Goal: Contribute content: Contribute content

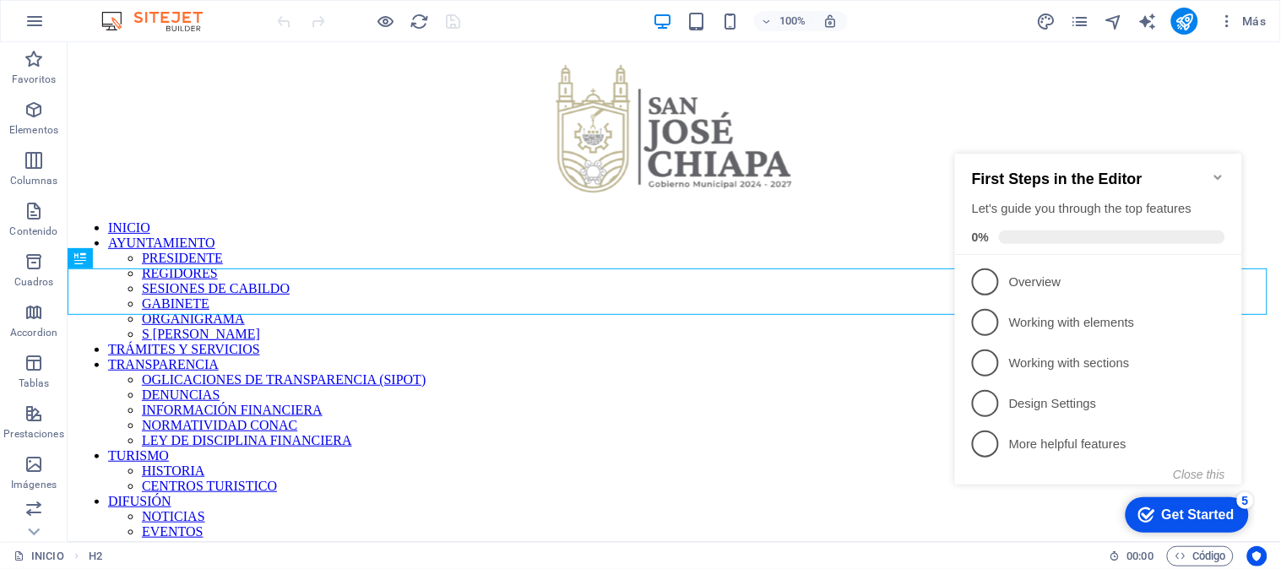
scroll to position [1622, 0]
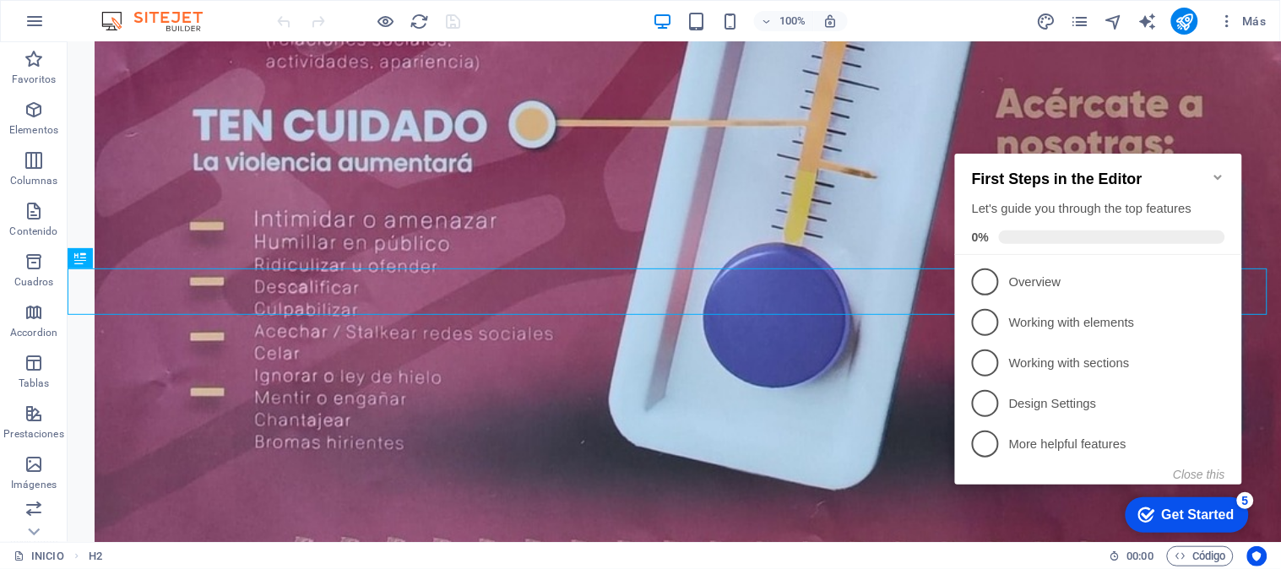
click at [1217, 170] on icon "Minimize checklist" at bounding box center [1218, 177] width 14 height 14
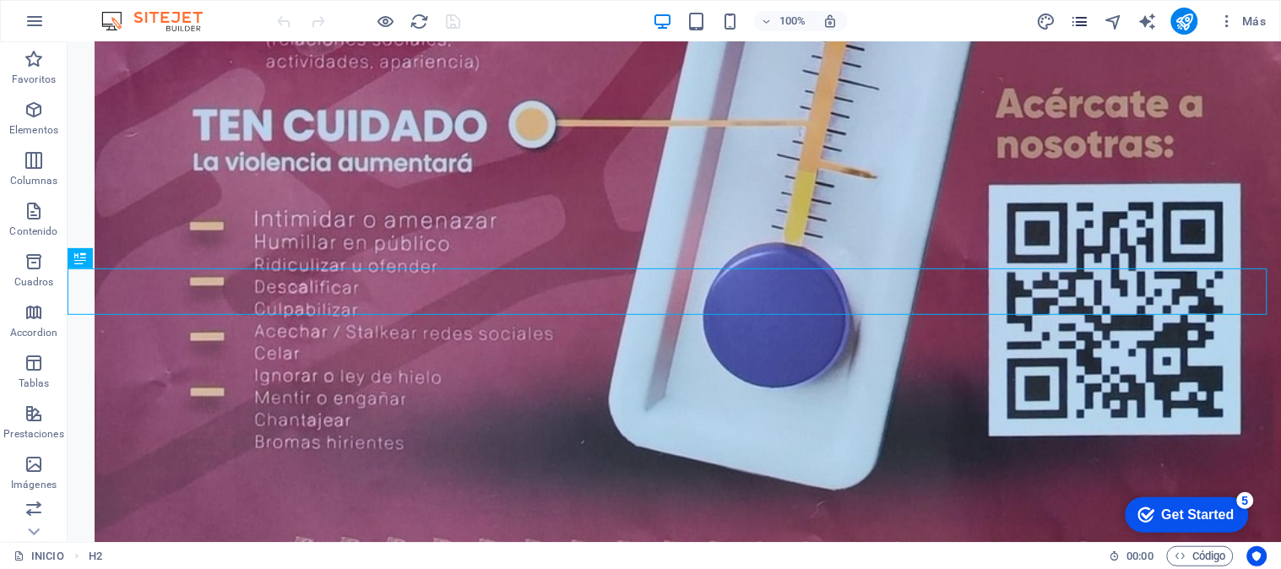
click at [1082, 19] on icon "pages" at bounding box center [1080, 21] width 19 height 19
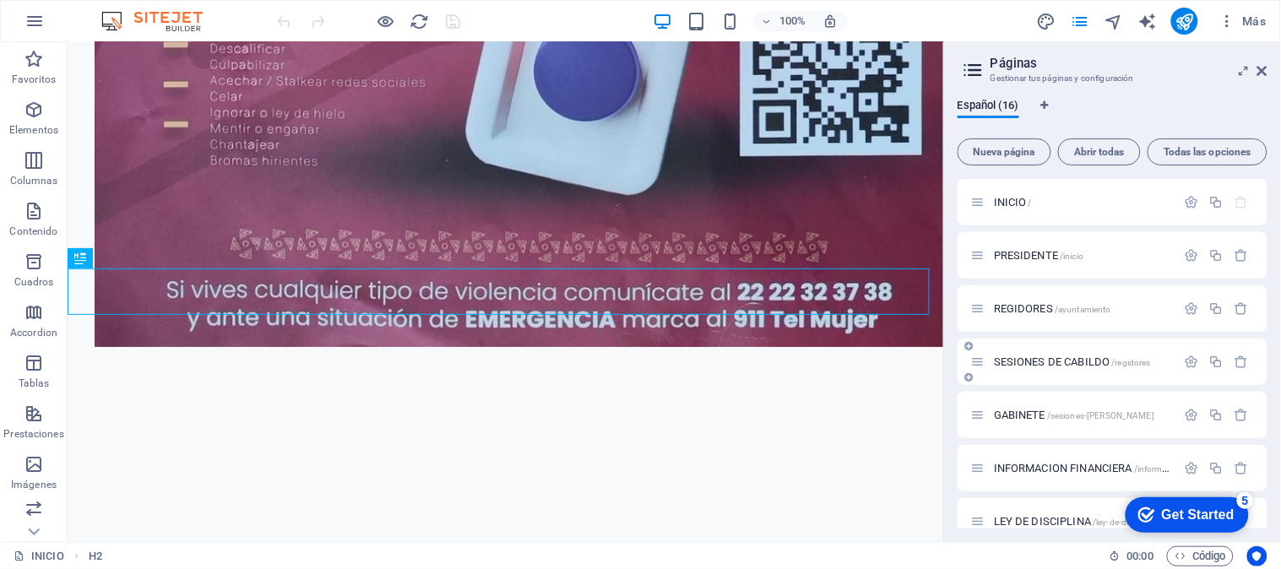
scroll to position [500, 0]
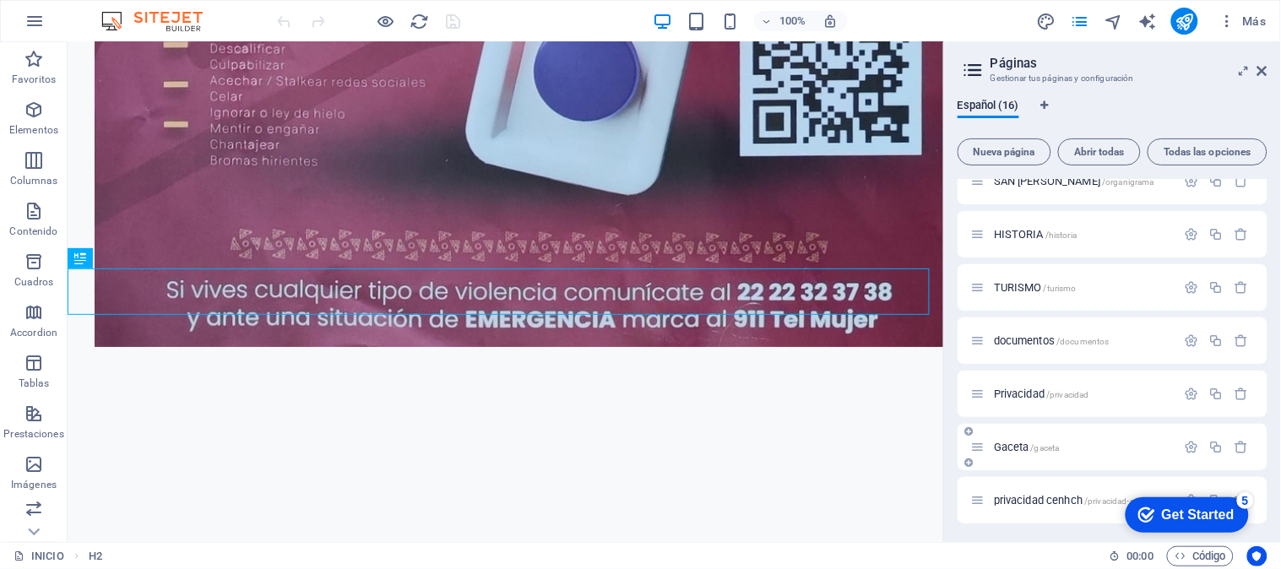
click at [1017, 448] on span "Gaceta /gaceta" at bounding box center [1027, 447] width 66 height 13
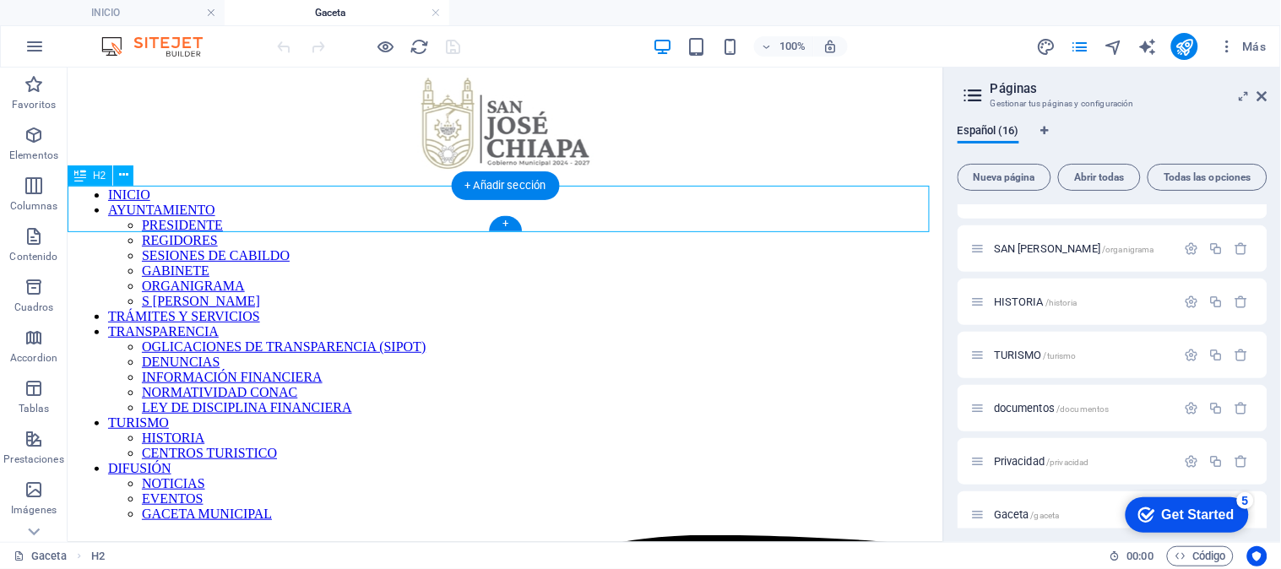
scroll to position [0, 0]
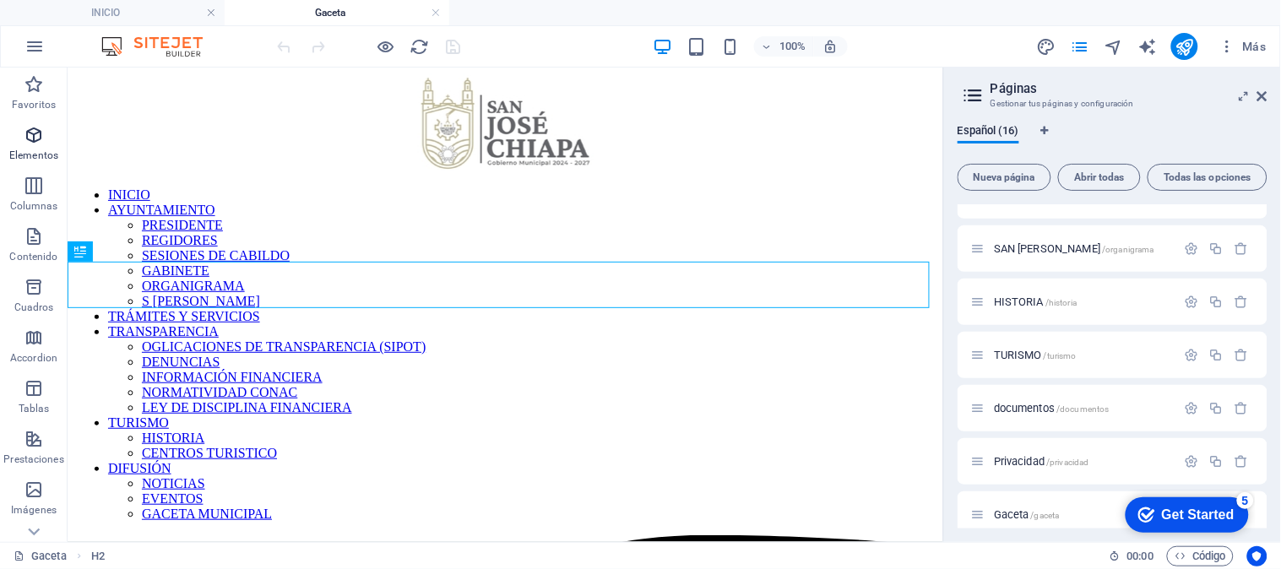
click at [38, 140] on icon "button" at bounding box center [34, 135] width 20 height 20
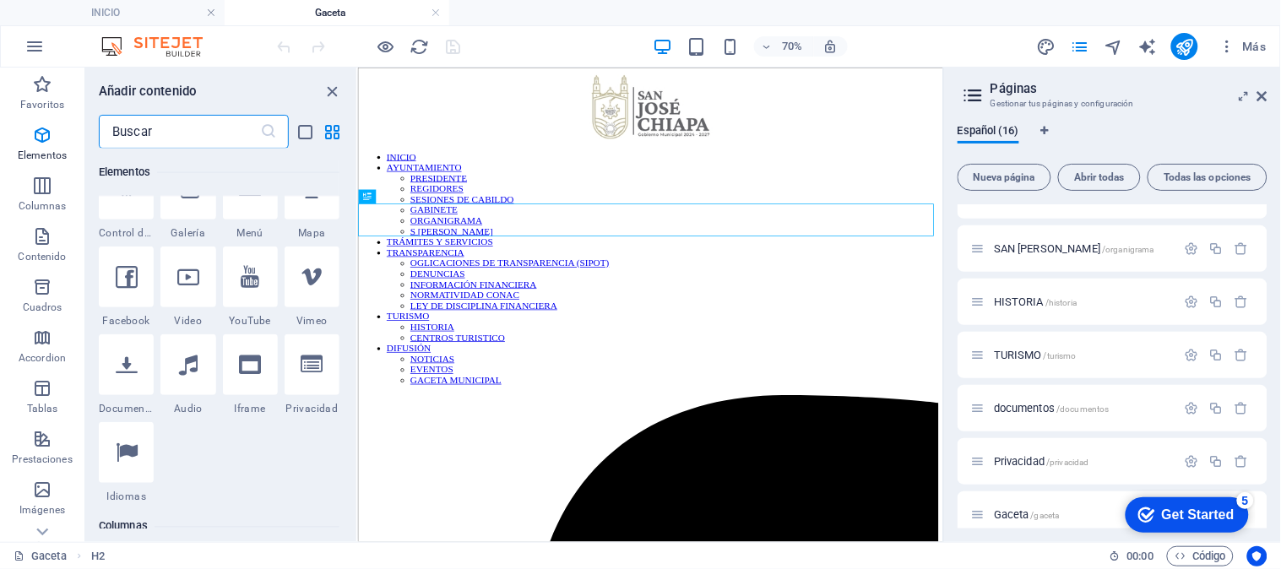
scroll to position [693, 0]
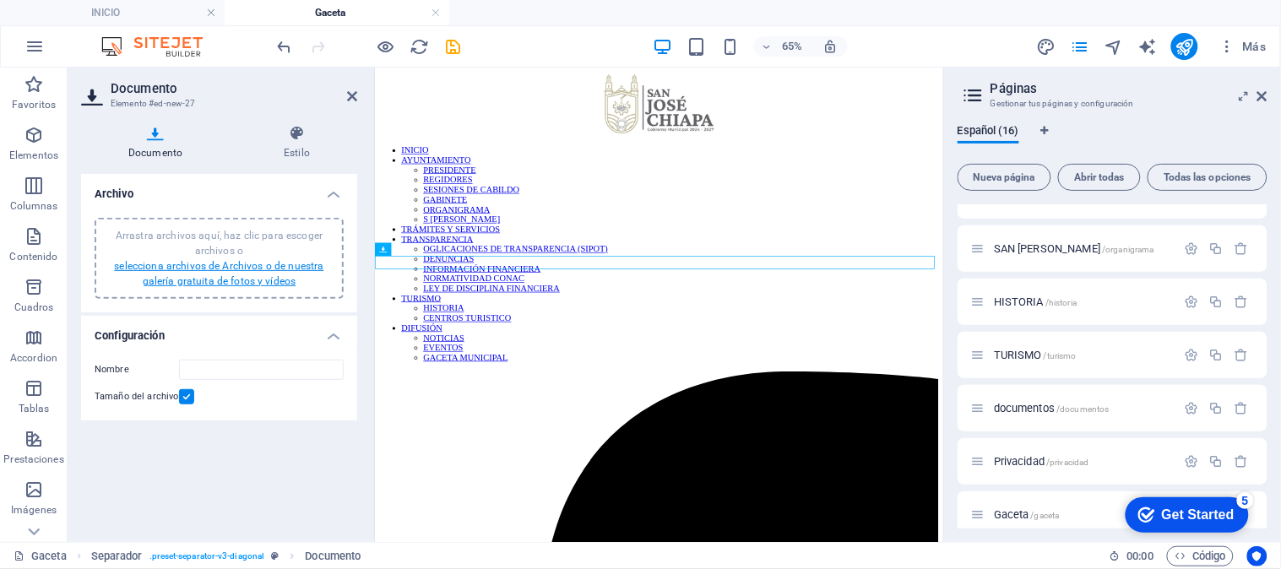
click at [265, 275] on link "selecciona archivos de Archivos o de nuestra galería gratuita de fotos y vídeos" at bounding box center [218, 273] width 209 height 27
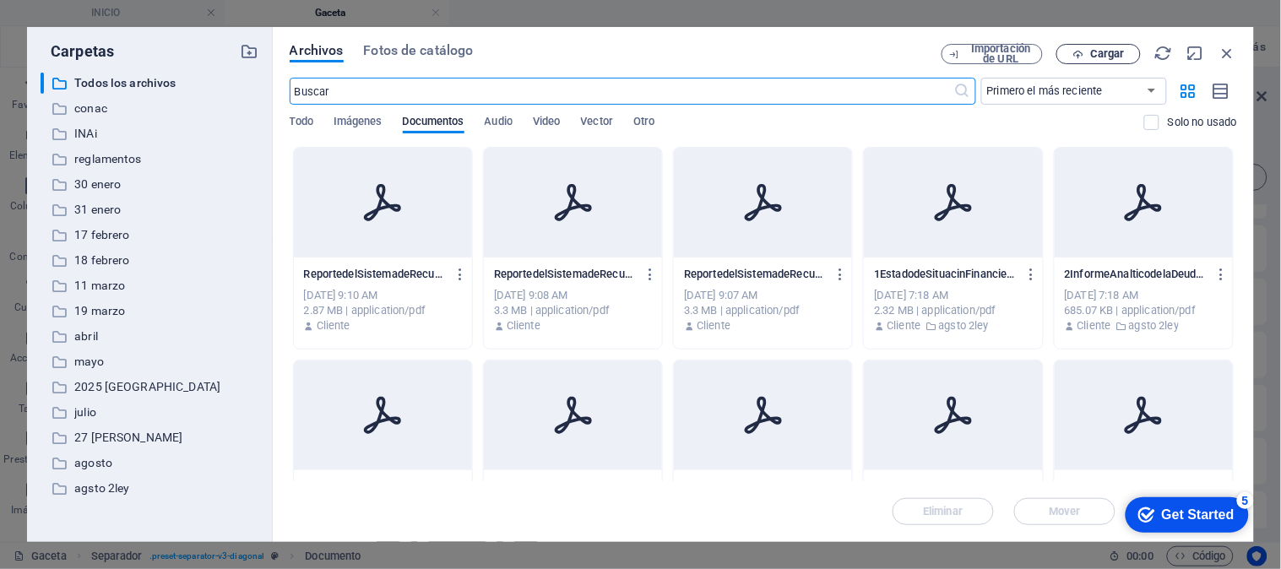
click at [1099, 49] on span "Cargar" at bounding box center [1107, 54] width 35 height 10
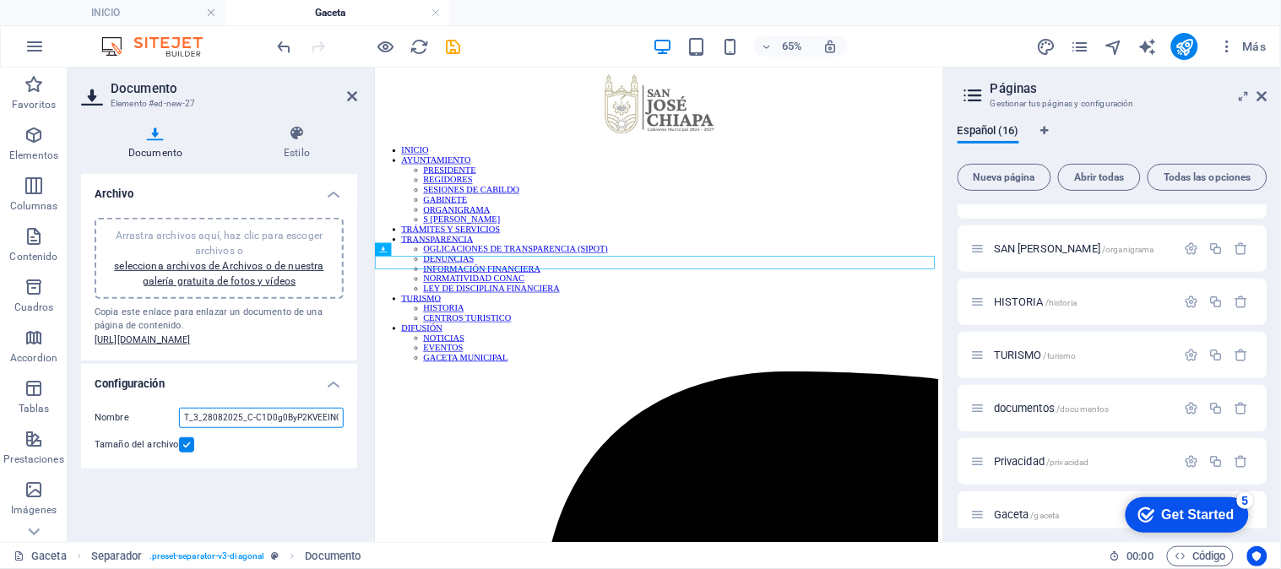
click at [241, 428] on input "T_3_28082025_C-C1D0g0ByP2KVEEINQExHaQ.pdf" at bounding box center [261, 418] width 165 height 20
paste input "PERIÓDICO OFICIAL"
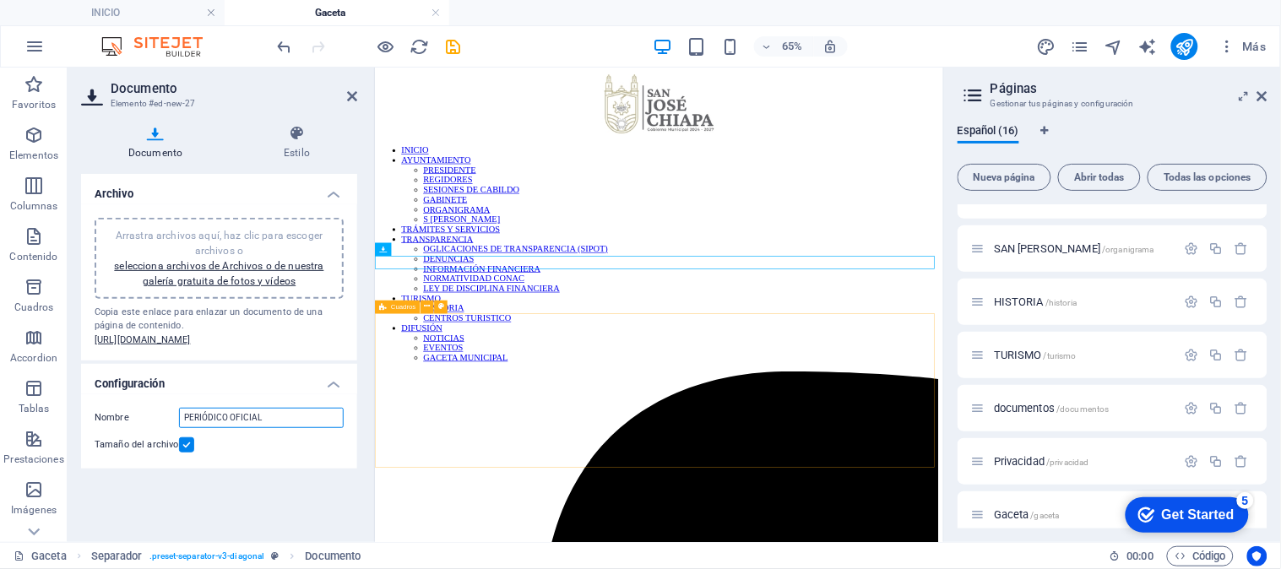
type input "PERIÓDICO OFICIAL"
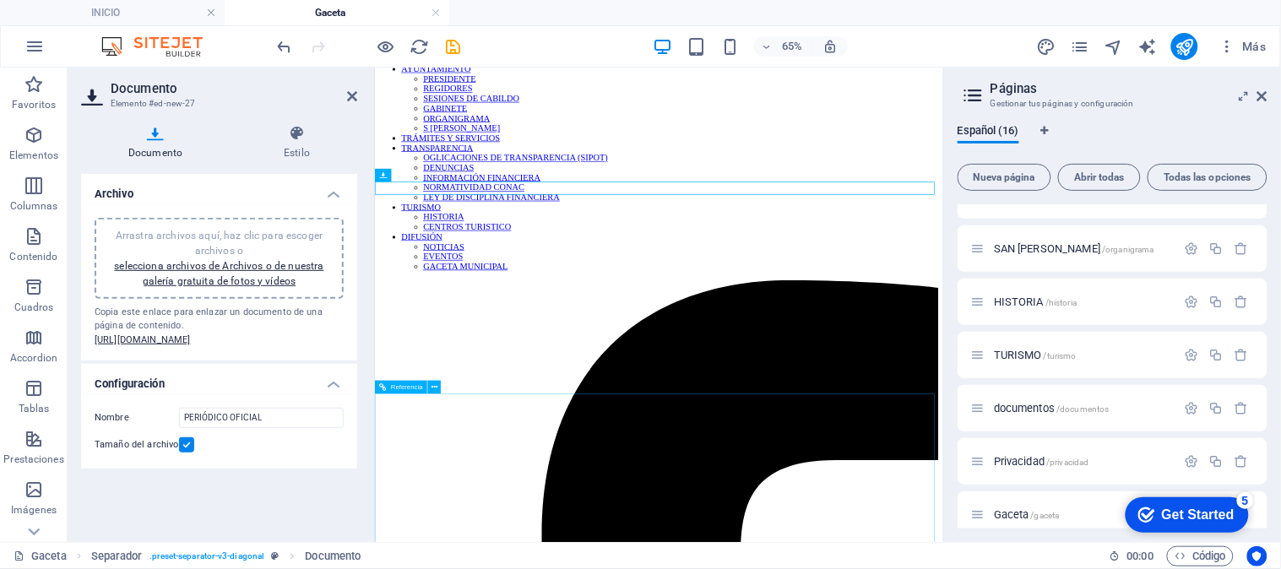
scroll to position [187, 0]
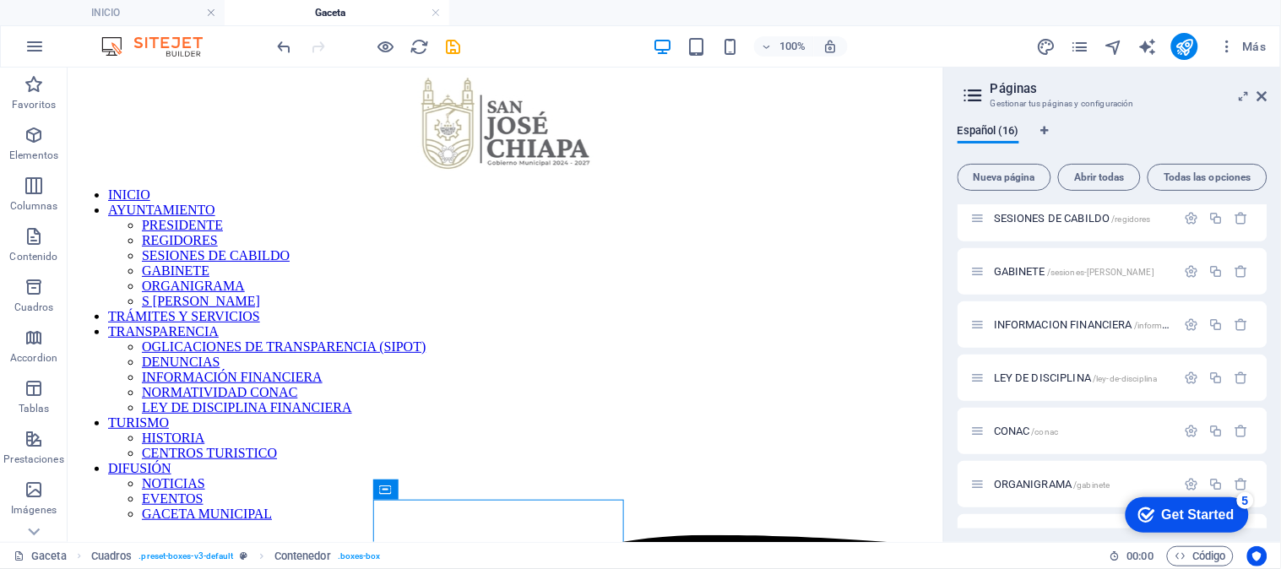
scroll to position [0, 0]
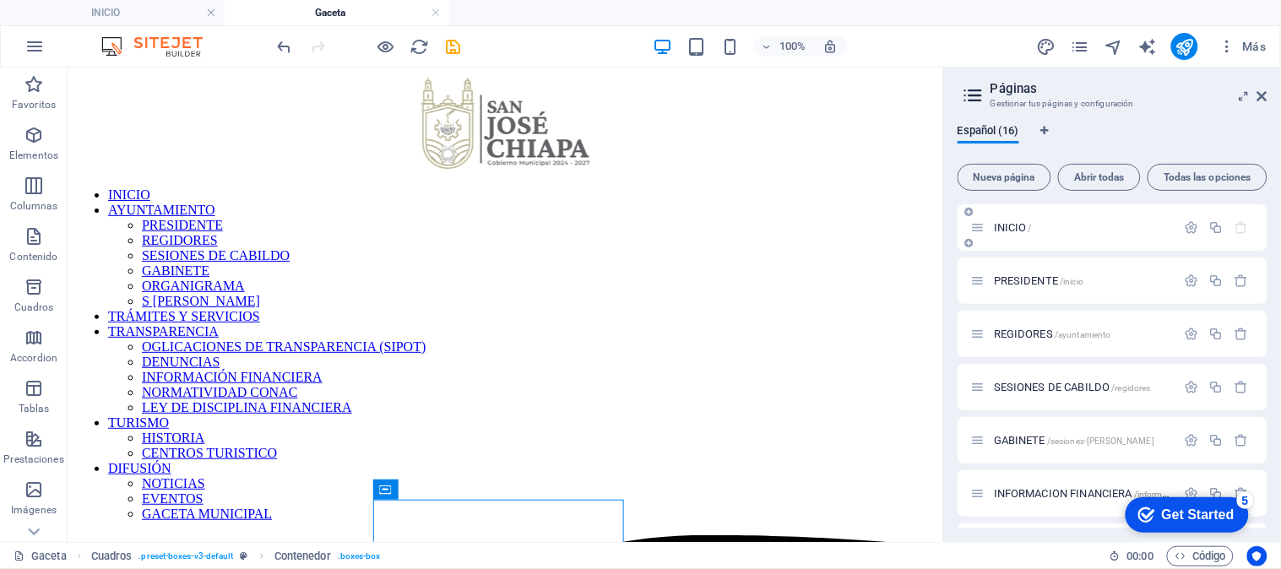
click at [1012, 218] on div "INICIO /" at bounding box center [1073, 227] width 205 height 19
click at [1011, 225] on span "INICIO /" at bounding box center [1013, 227] width 38 height 13
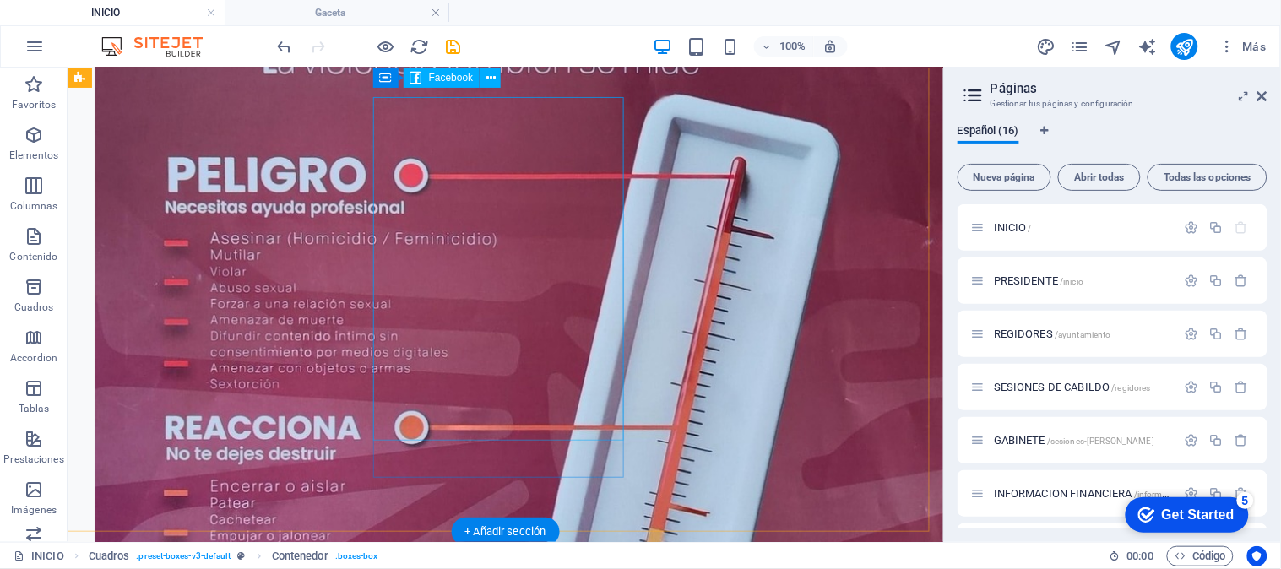
scroll to position [339, 0]
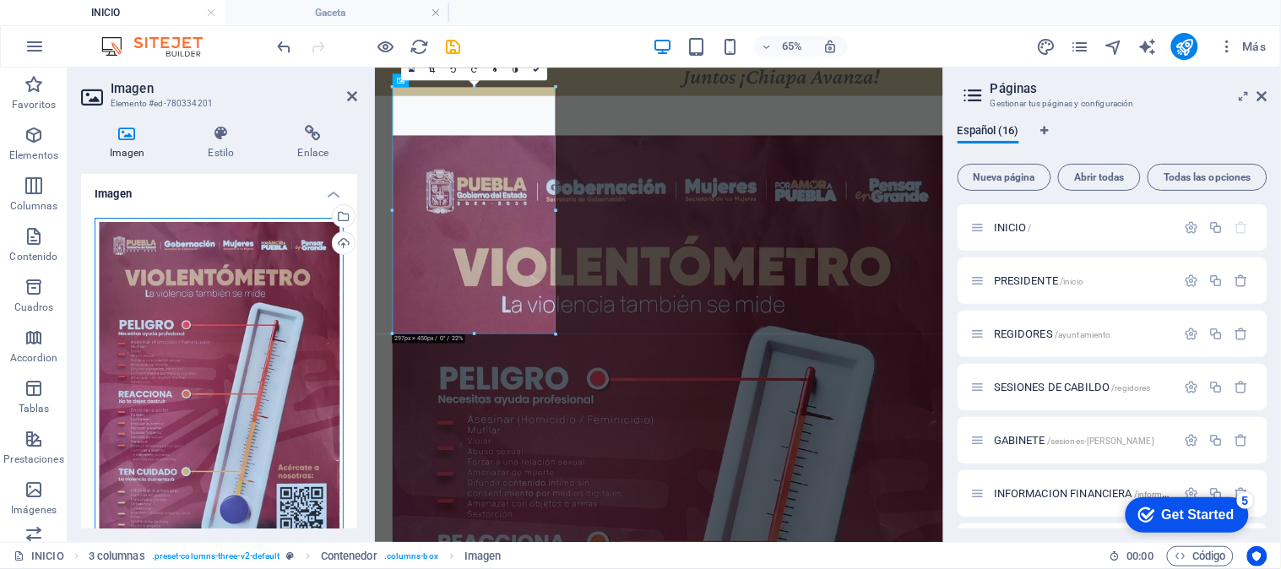
click at [186, 281] on div "Arrastra archivos aquí, haz clic para escoger archivos o selecciona archivos de…" at bounding box center [219, 404] width 249 height 373
click at [186, 281] on body "Juntos Chiapa Avanza INICIO Gaceta Favoritos Elementos Columnas Contenido [PERS…" at bounding box center [640, 284] width 1281 height 569
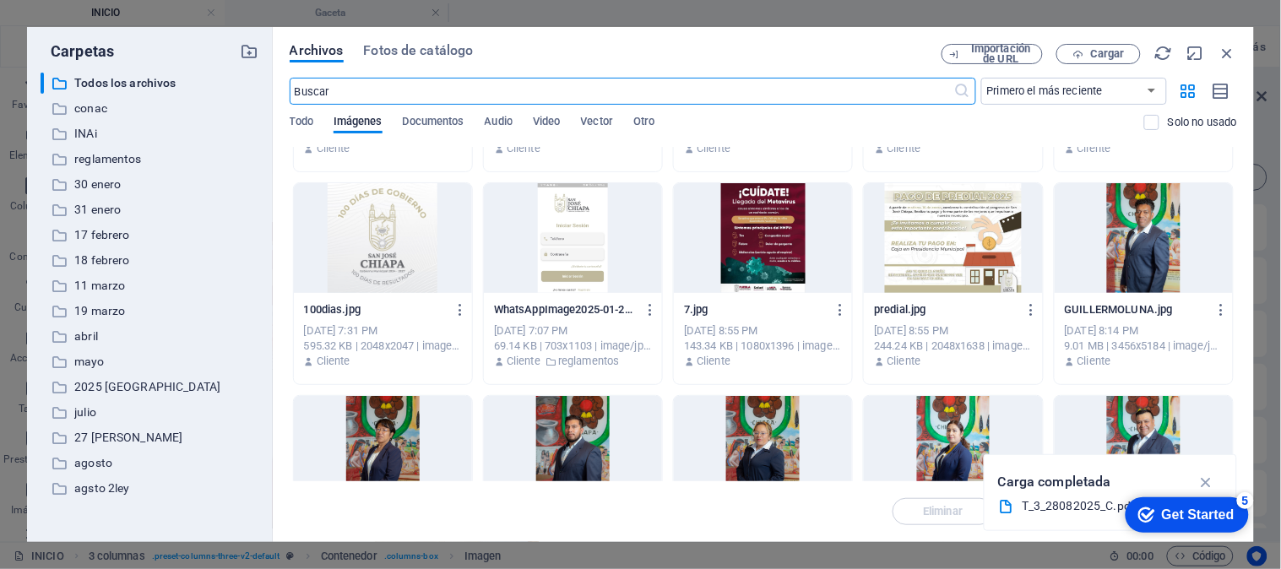
scroll to position [844, 0]
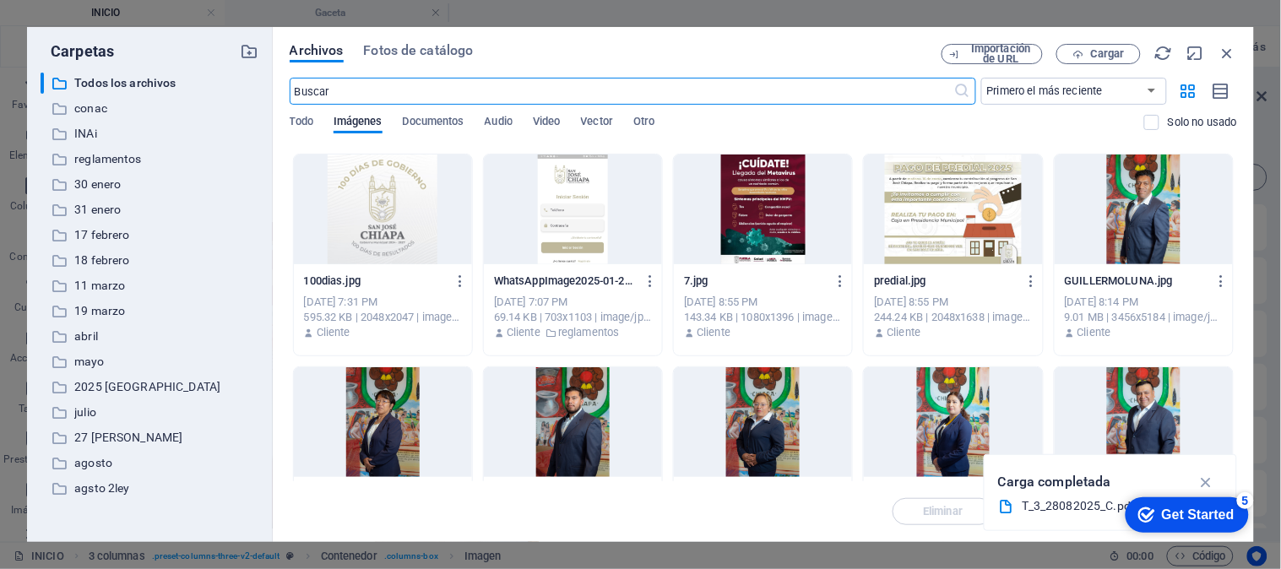
click at [963, 203] on div at bounding box center [953, 210] width 178 height 110
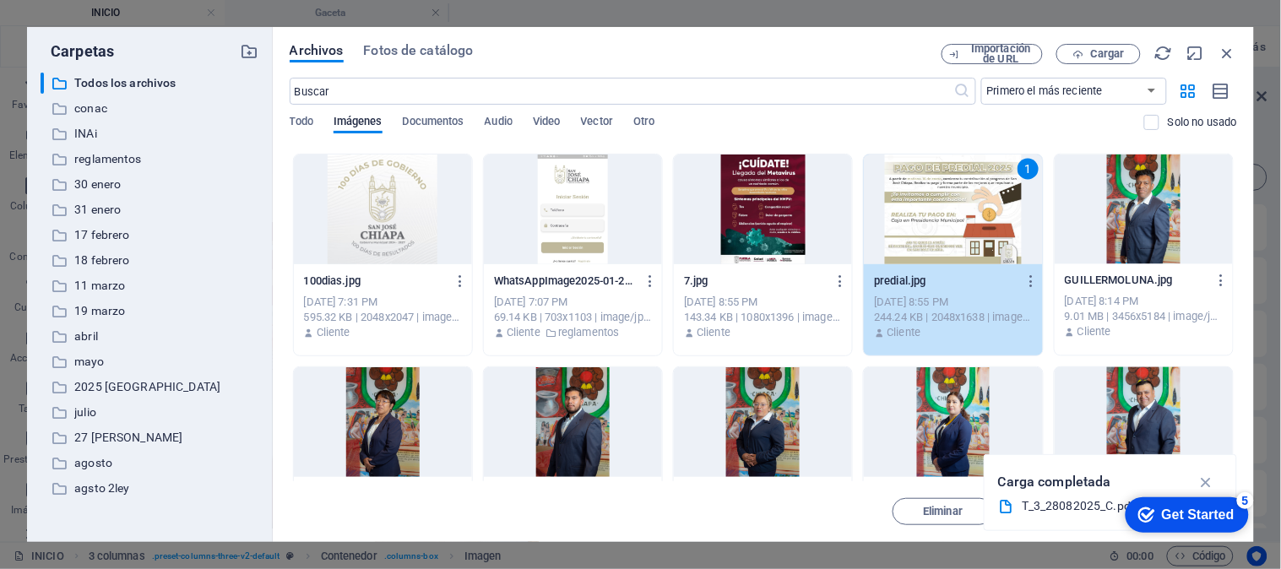
click at [963, 203] on div "1" at bounding box center [953, 210] width 178 height 110
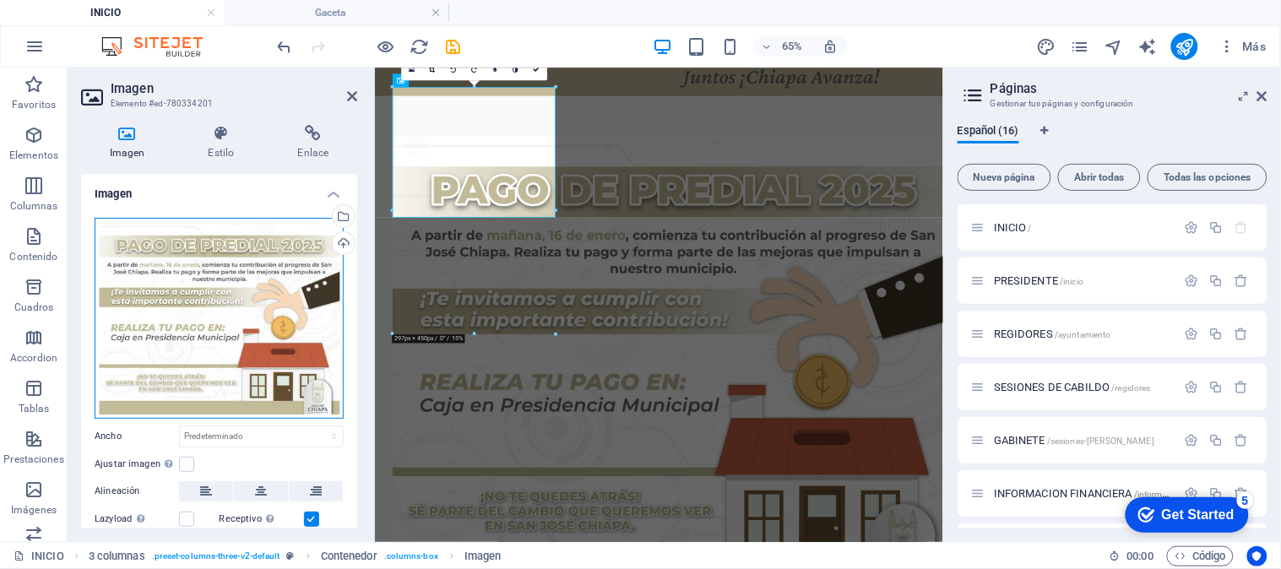
click at [228, 312] on div "Arrastra archivos aquí, haz clic para escoger archivos o selecciona archivos de…" at bounding box center [219, 318] width 249 height 201
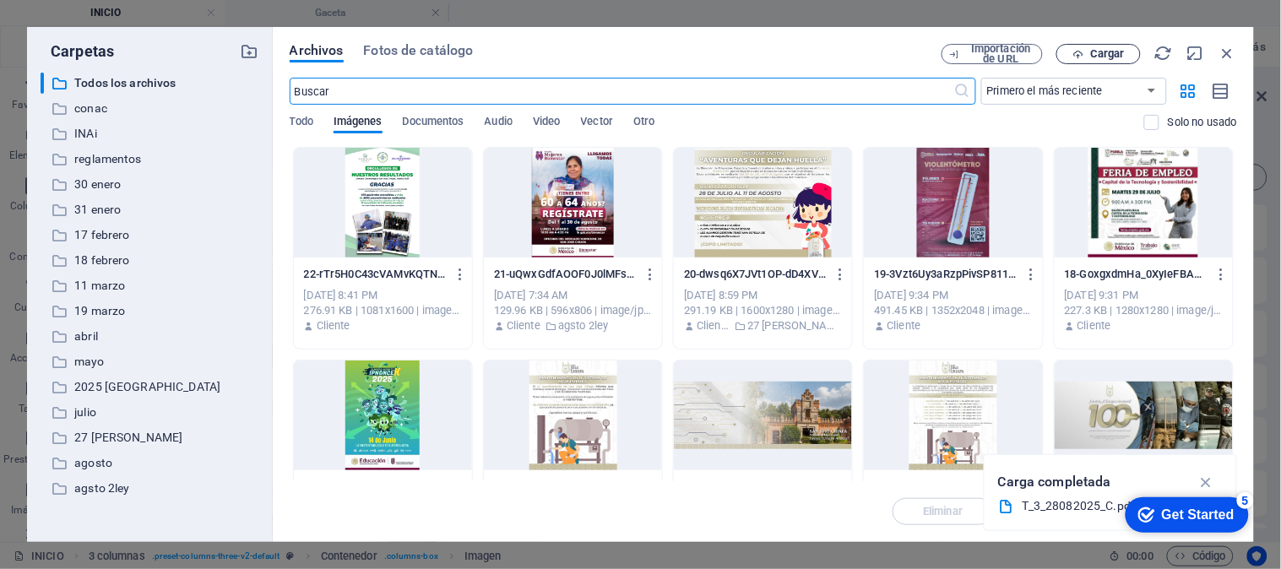
click at [1083, 51] on icon "button" at bounding box center [1077, 54] width 11 height 11
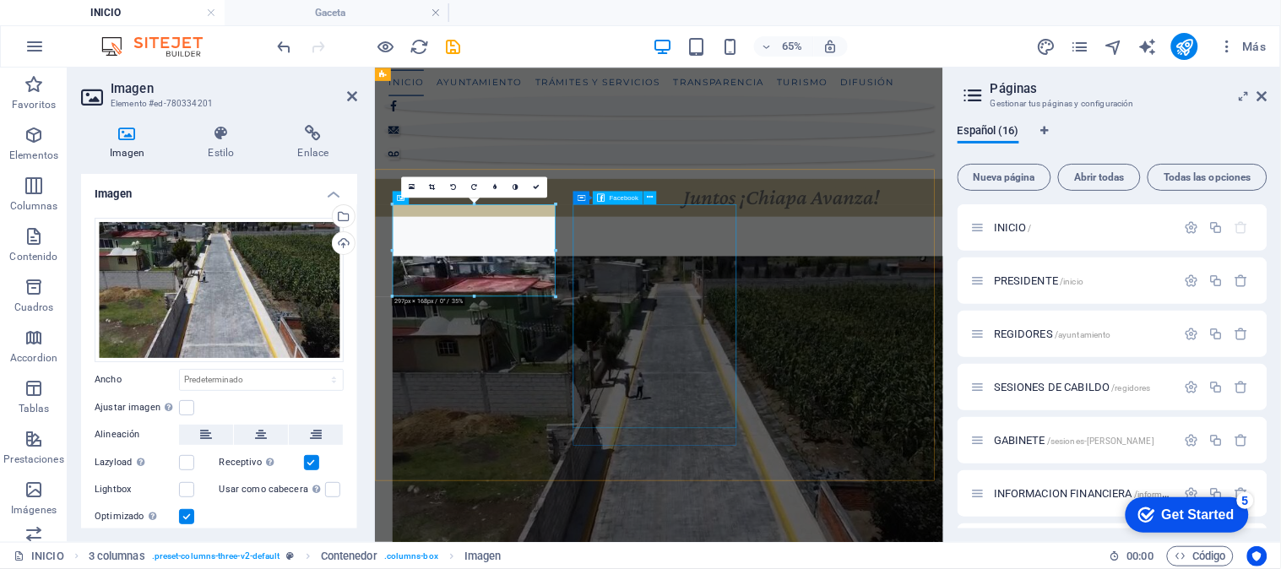
scroll to position [150, 0]
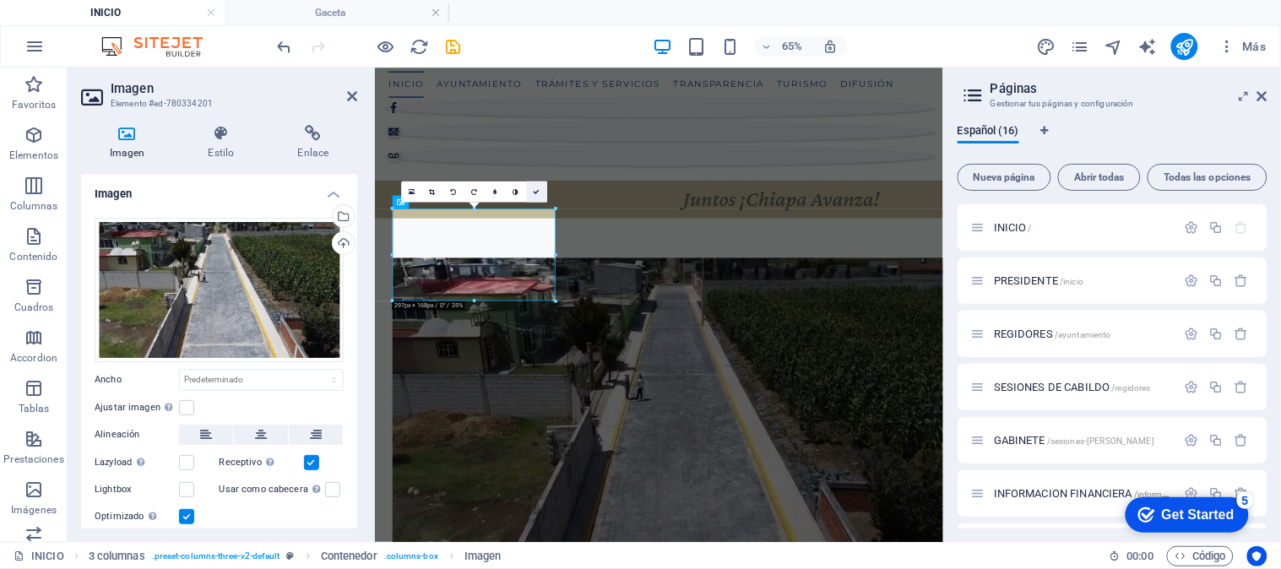
click at [536, 187] on link at bounding box center [536, 192] width 21 height 21
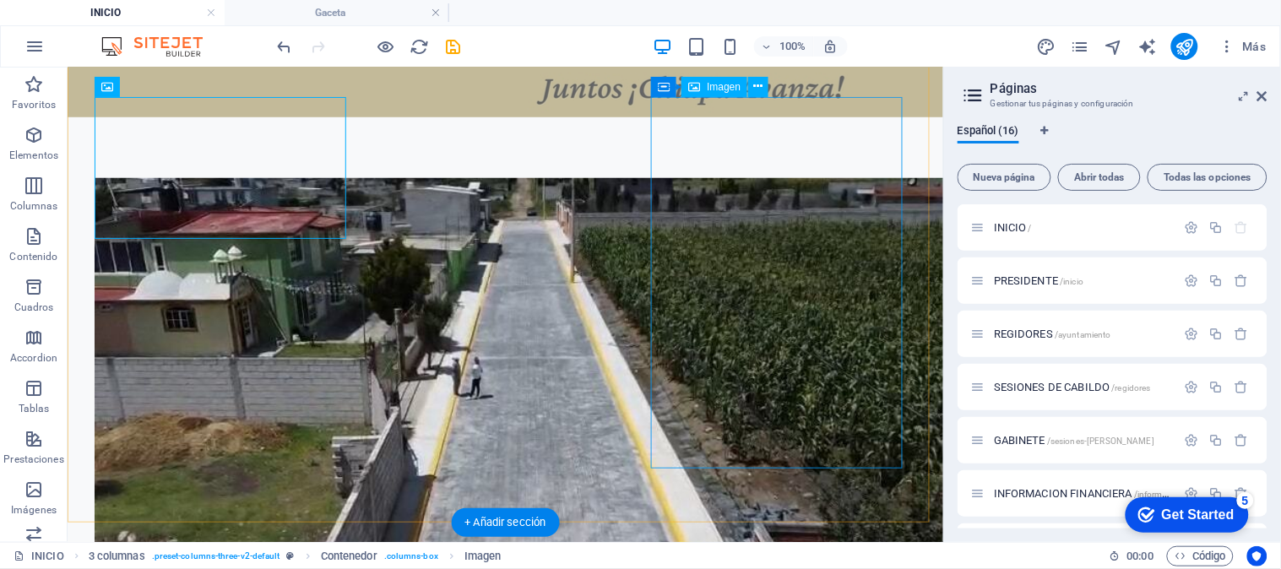
scroll to position [339, 0]
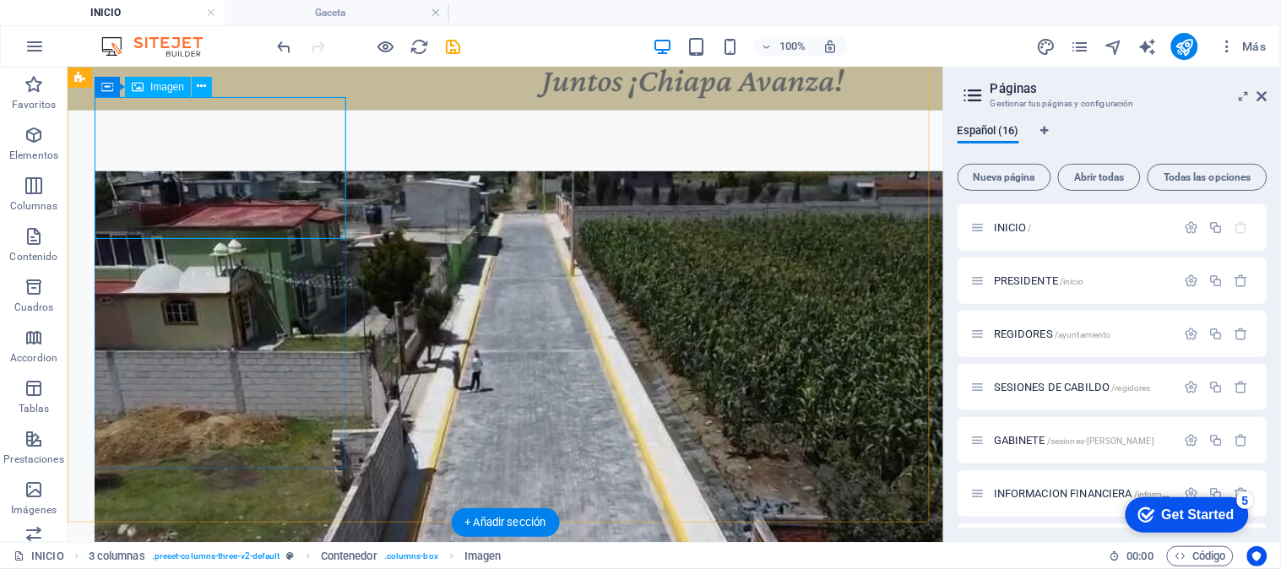
click at [192, 171] on figure at bounding box center [222, 419] width 256 height 496
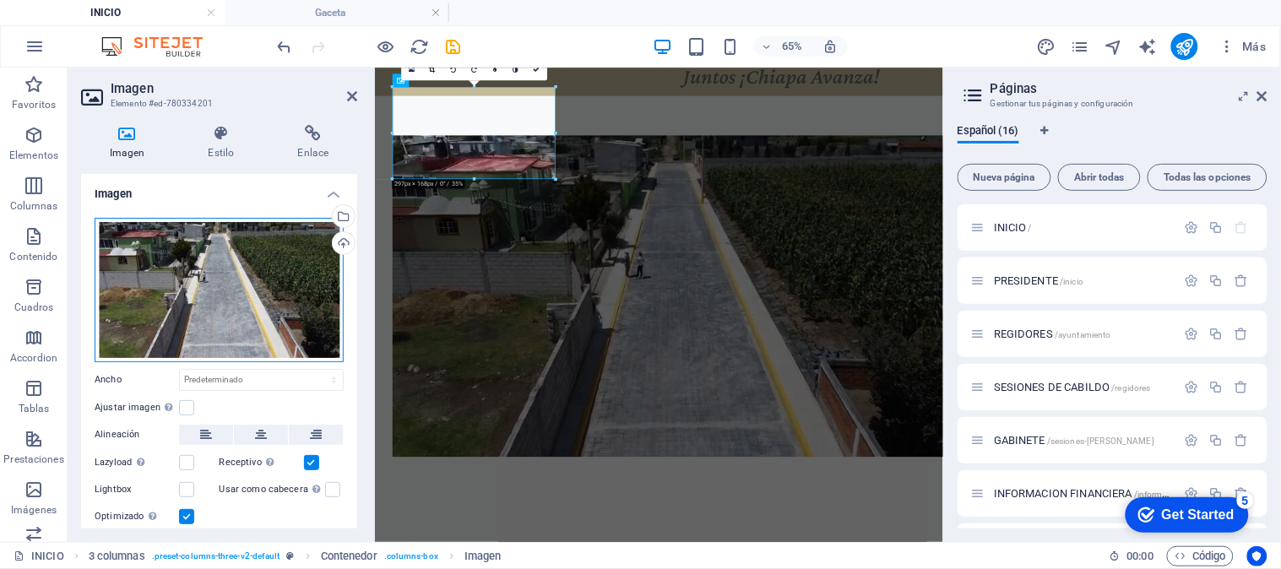
click at [188, 301] on div "Arrastra archivos aquí, haz clic para escoger archivos o selecciona archivos de…" at bounding box center [219, 290] width 249 height 144
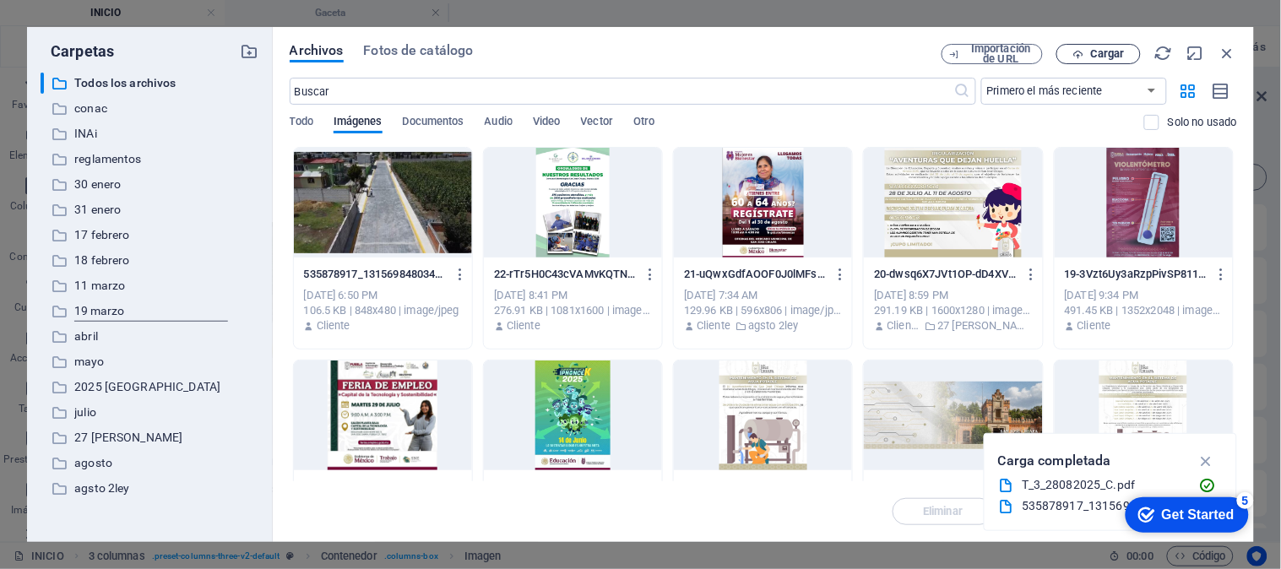
click at [1125, 51] on span "Cargar" at bounding box center [1098, 54] width 69 height 11
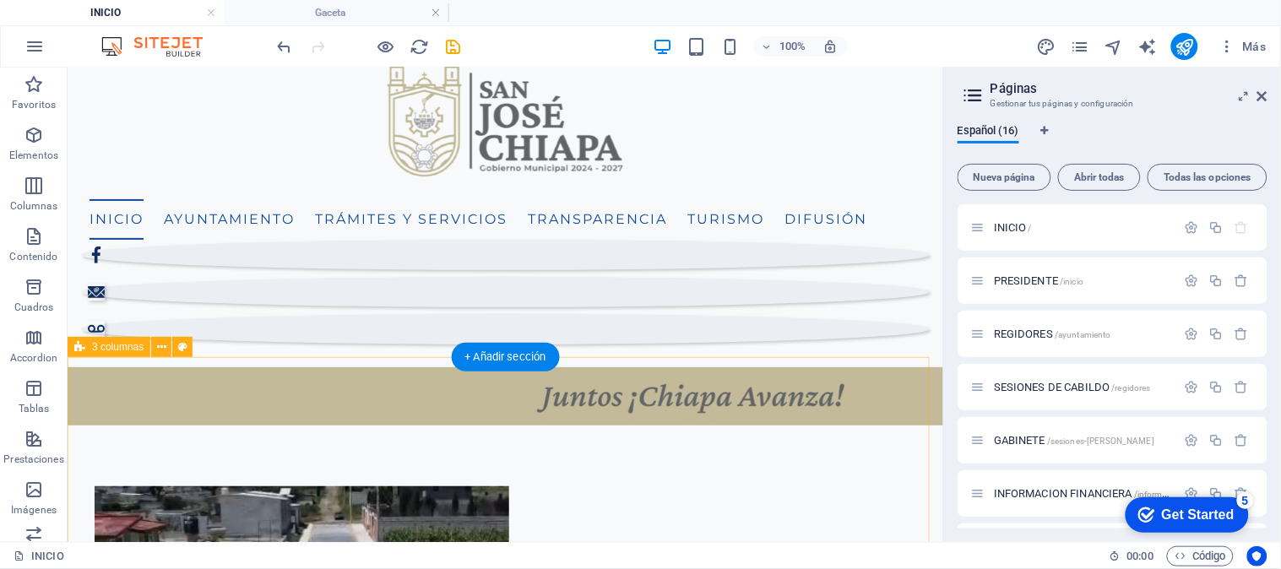
scroll to position [0, 0]
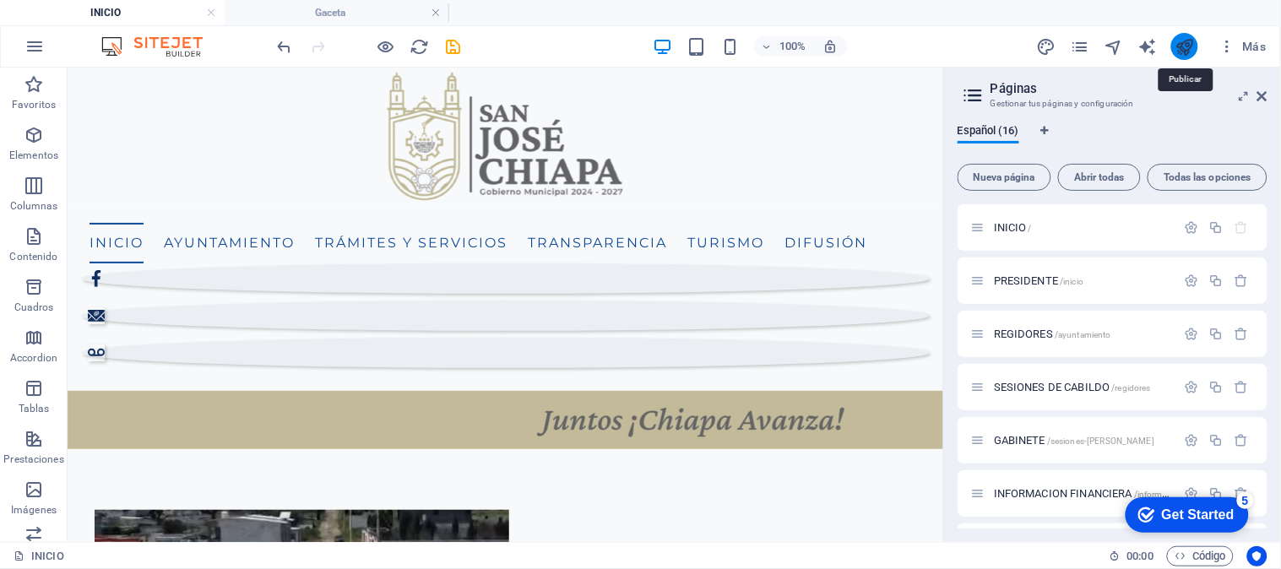
click at [1188, 42] on icon "publish" at bounding box center [1184, 46] width 19 height 19
